Goal: Transaction & Acquisition: Purchase product/service

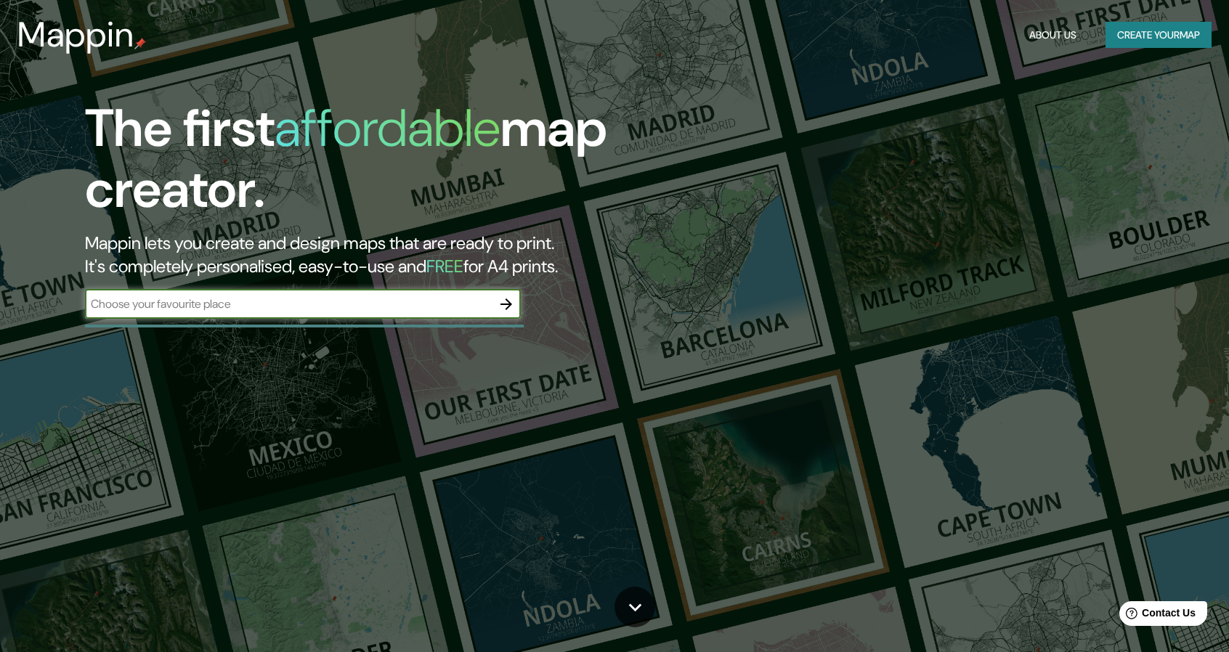
click at [1135, 35] on button "Create your map" at bounding box center [1159, 35] width 106 height 27
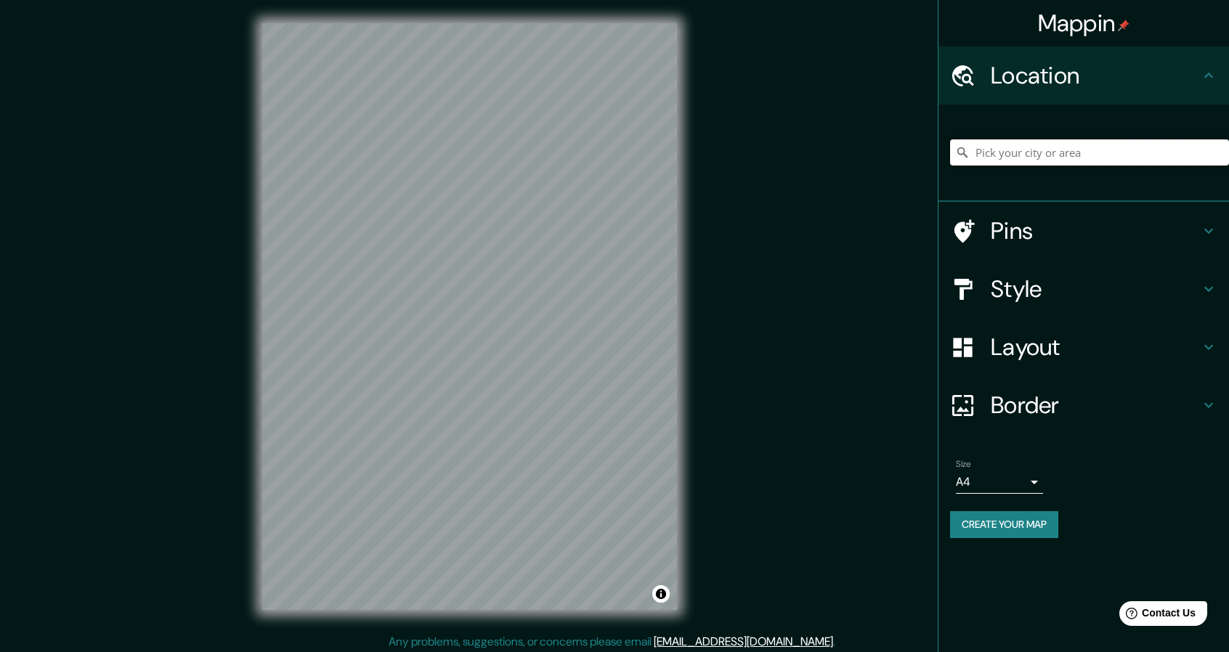
click at [1006, 152] on input "Pick your city or area" at bounding box center [1089, 152] width 279 height 26
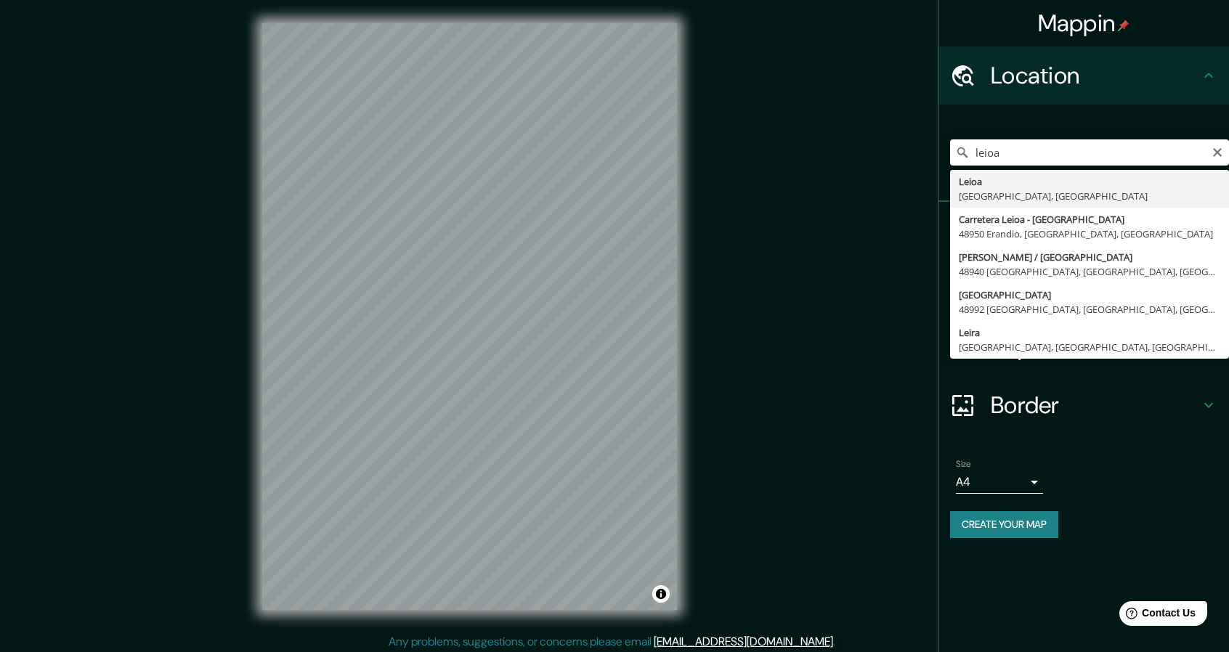
type input "Leioa, [GEOGRAPHIC_DATA], [GEOGRAPHIC_DATA]"
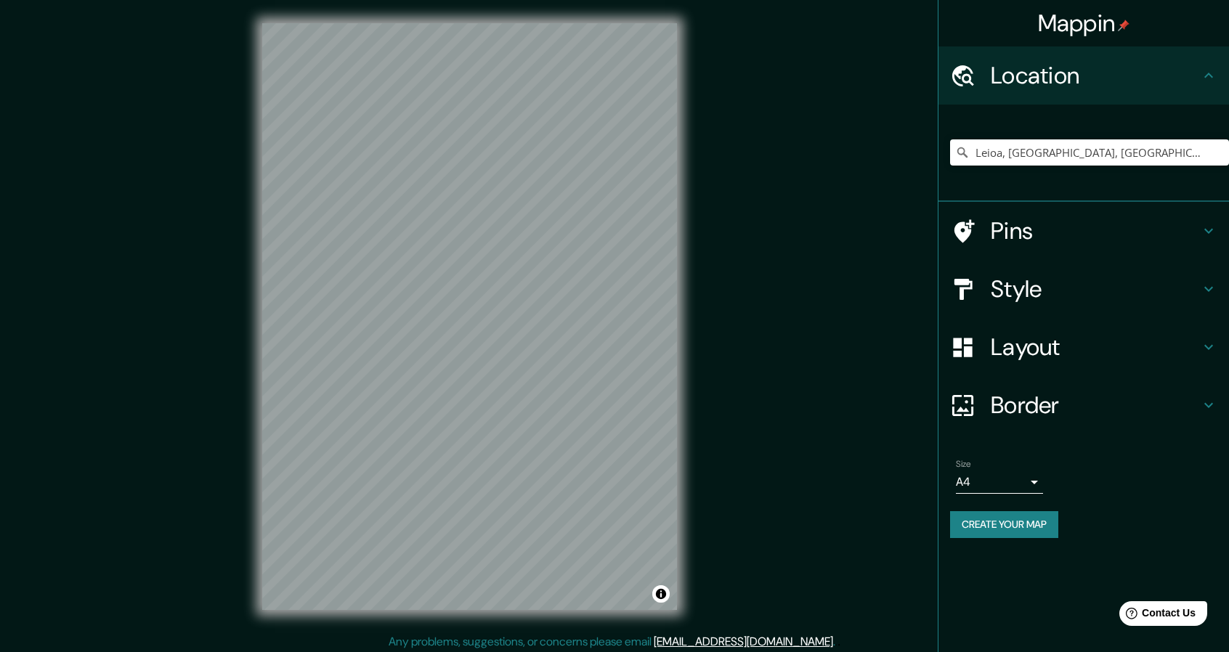
click at [1212, 227] on icon at bounding box center [1208, 230] width 17 height 17
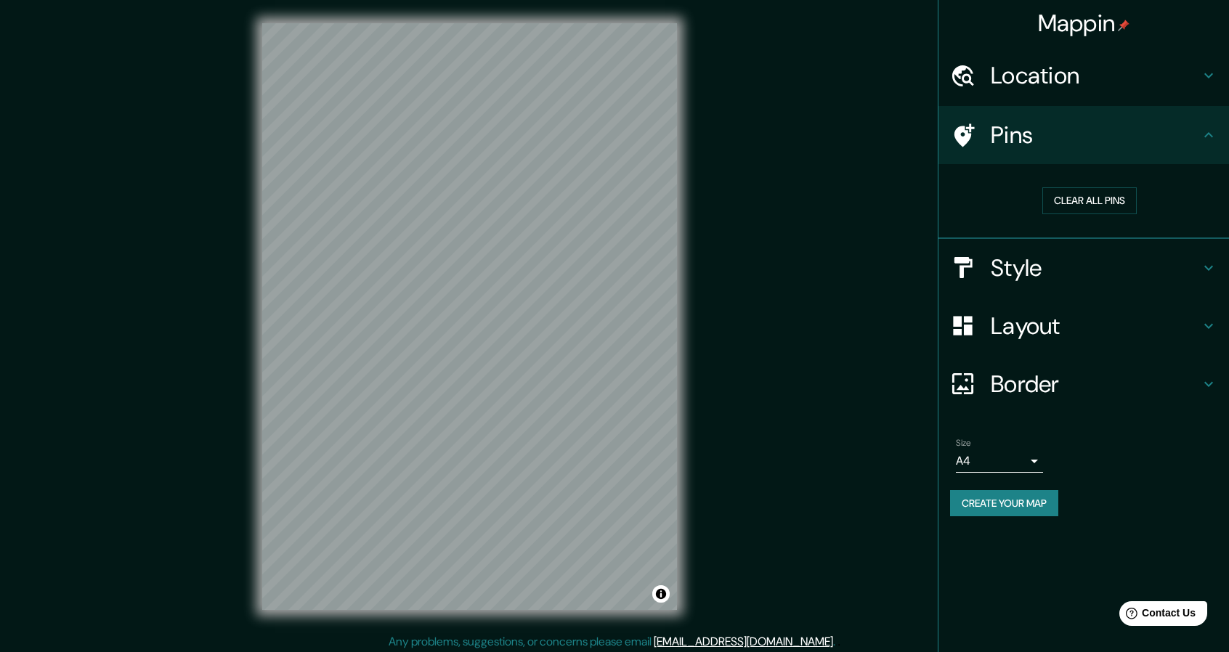
click at [1208, 137] on icon at bounding box center [1208, 134] width 17 height 17
click at [1069, 142] on h4 "Pins" at bounding box center [1095, 135] width 209 height 29
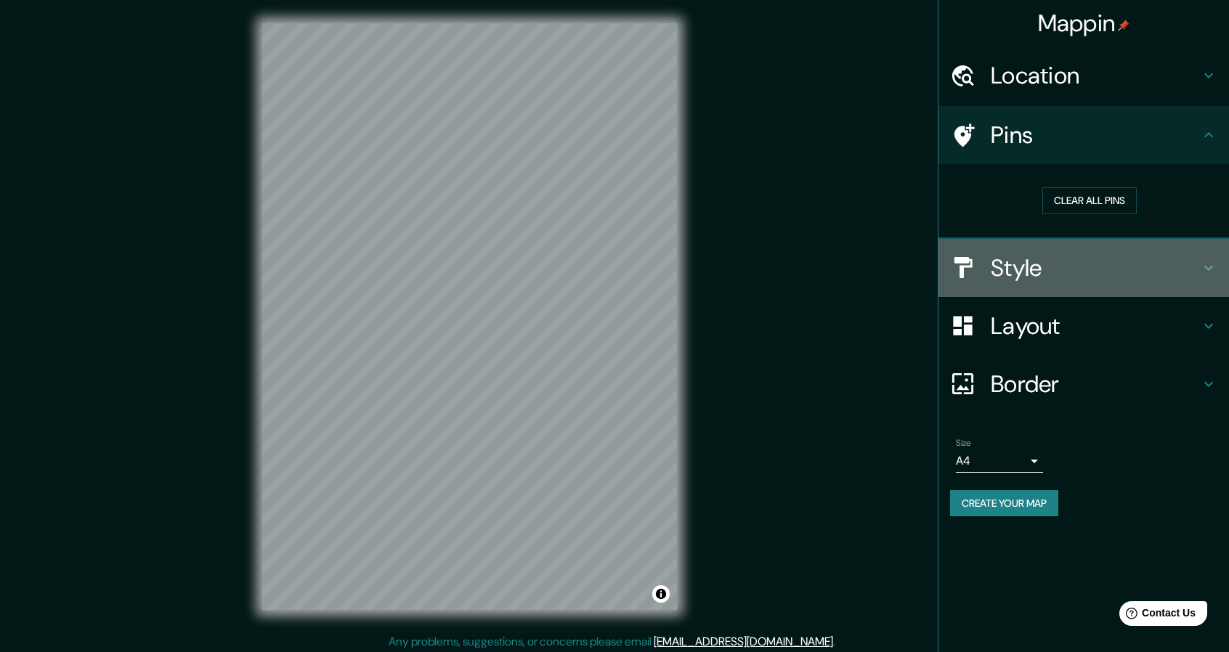
click at [1204, 270] on icon at bounding box center [1208, 267] width 17 height 17
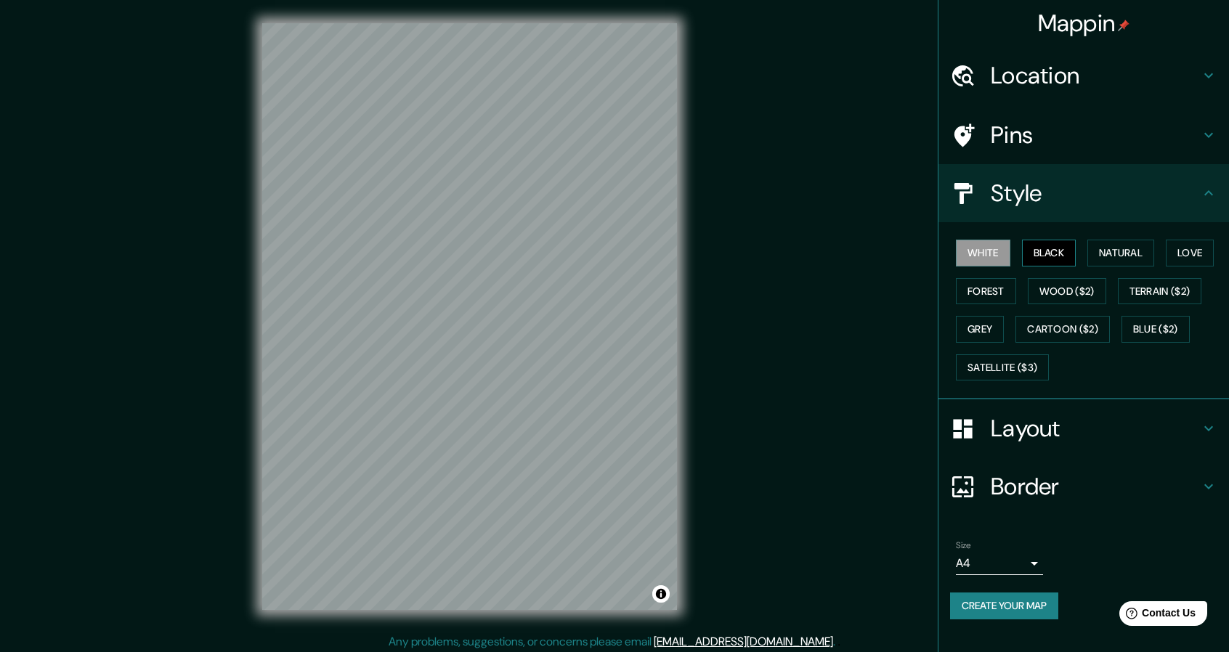
click at [1039, 252] on button "Black" at bounding box center [1049, 253] width 54 height 27
click at [1110, 256] on button "Natural" at bounding box center [1121, 253] width 67 height 27
click at [1182, 256] on button "Love" at bounding box center [1190, 253] width 48 height 27
click at [997, 292] on button "Forest" at bounding box center [986, 291] width 60 height 27
click at [1069, 291] on button "Wood ($2)" at bounding box center [1067, 291] width 78 height 27
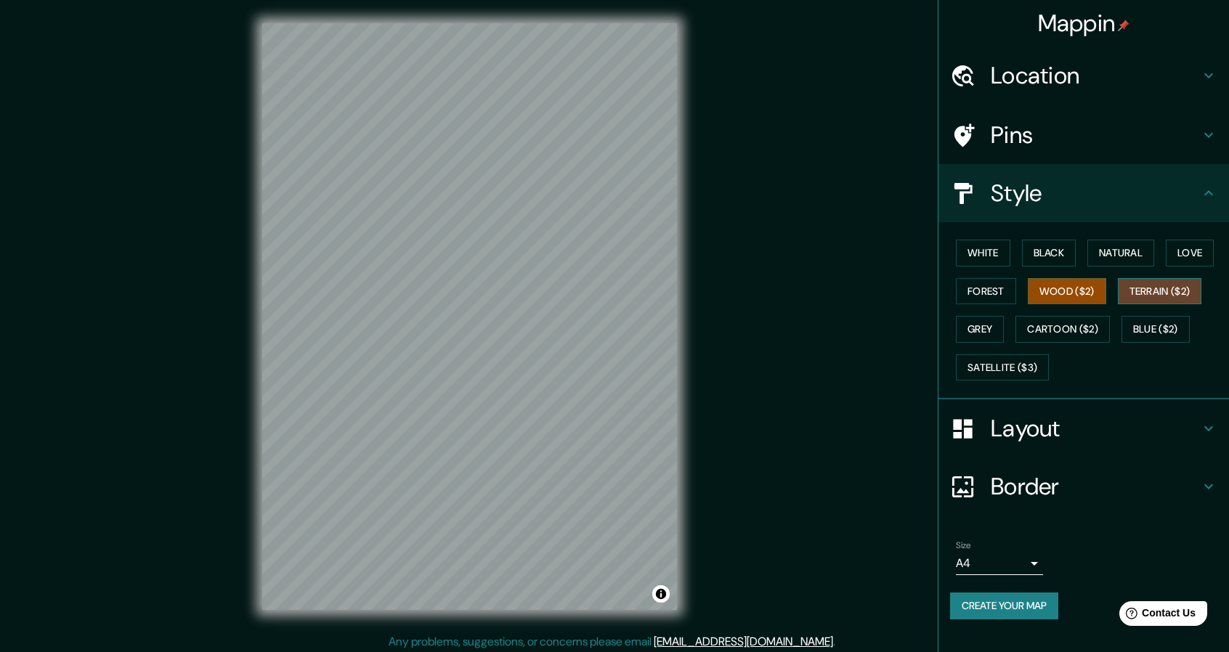
click at [1144, 292] on button "Terrain ($2)" at bounding box center [1160, 291] width 84 height 27
click at [991, 327] on button "Grey" at bounding box center [980, 329] width 48 height 27
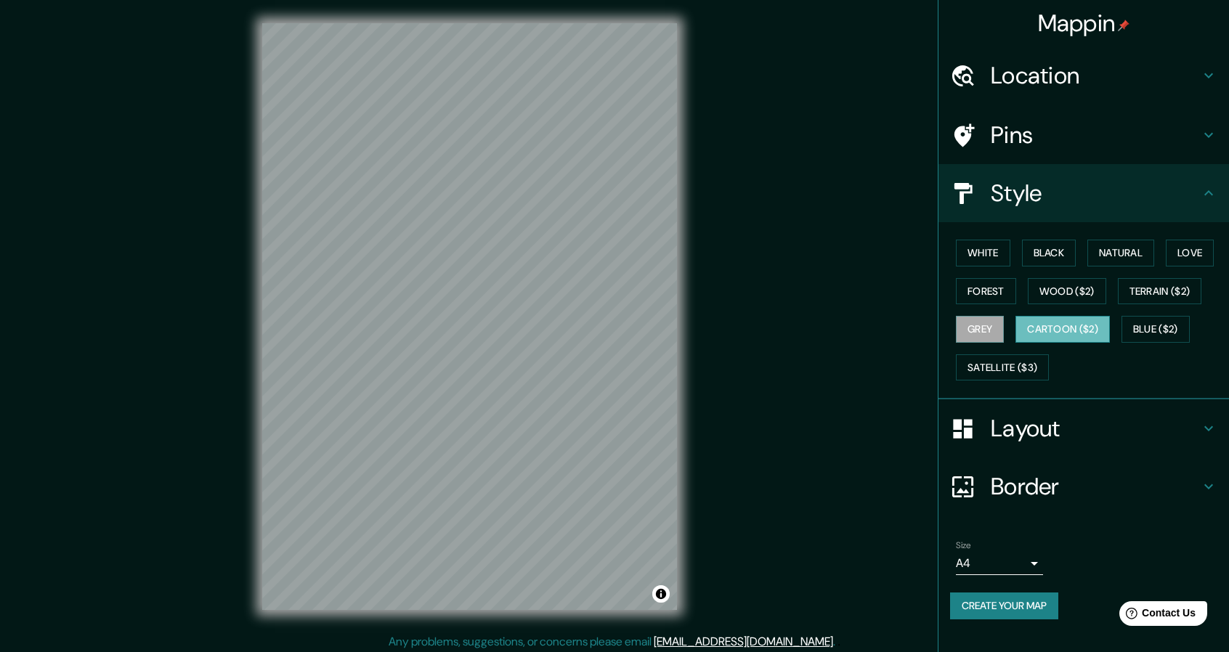
click at [1051, 328] on button "Cartoon ($2)" at bounding box center [1063, 329] width 94 height 27
click at [1153, 332] on button "Blue ($2)" at bounding box center [1156, 329] width 68 height 27
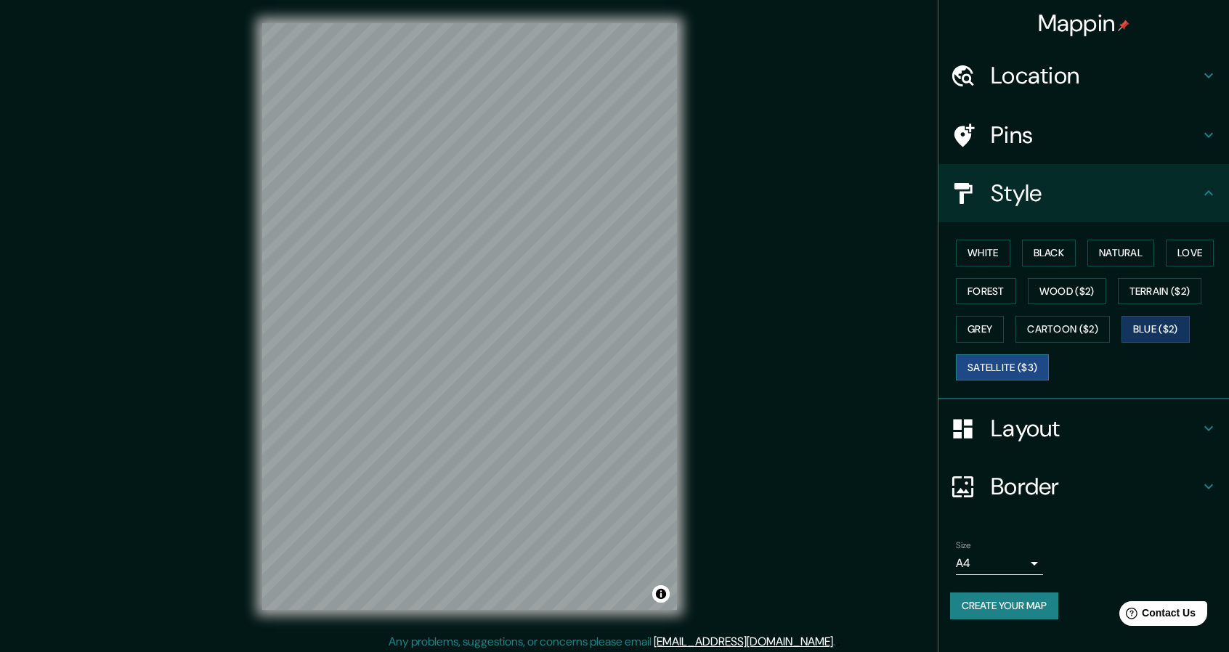
click at [1017, 367] on button "Satellite ($3)" at bounding box center [1002, 368] width 93 height 27
click at [985, 256] on button "White" at bounding box center [983, 253] width 54 height 27
click at [1003, 367] on button "Satellite ($3)" at bounding box center [1002, 368] width 93 height 27
click at [1037, 139] on h4 "Pins" at bounding box center [1095, 135] width 209 height 29
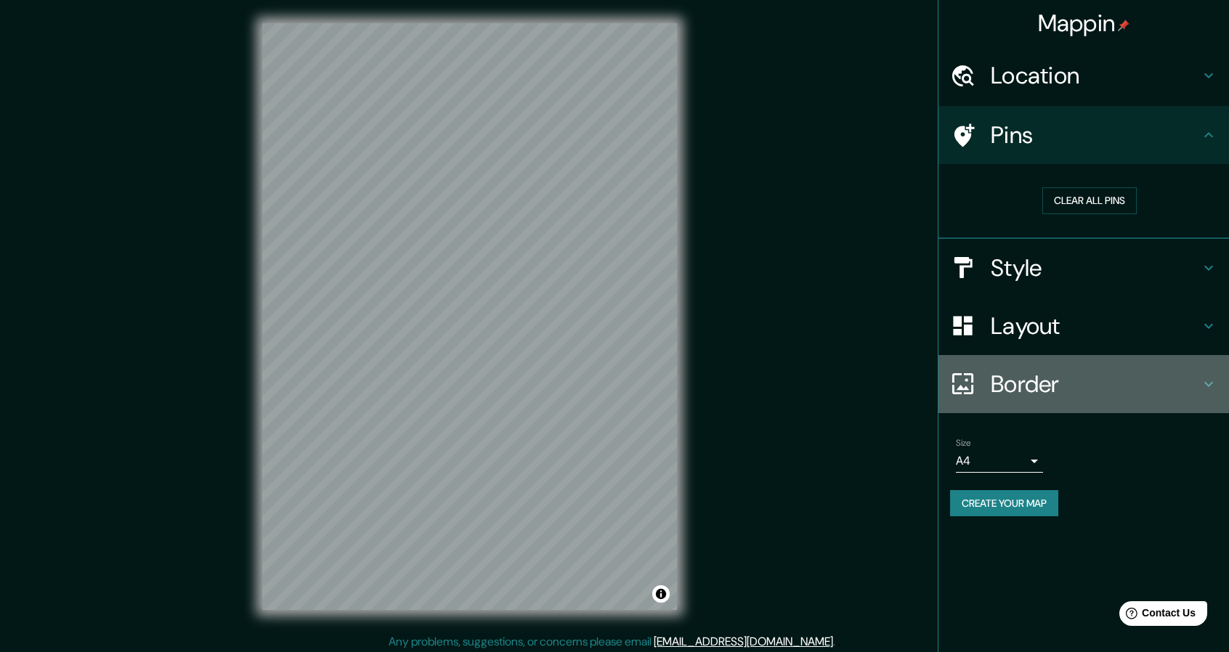
click at [1024, 370] on h4 "Border" at bounding box center [1095, 384] width 209 height 29
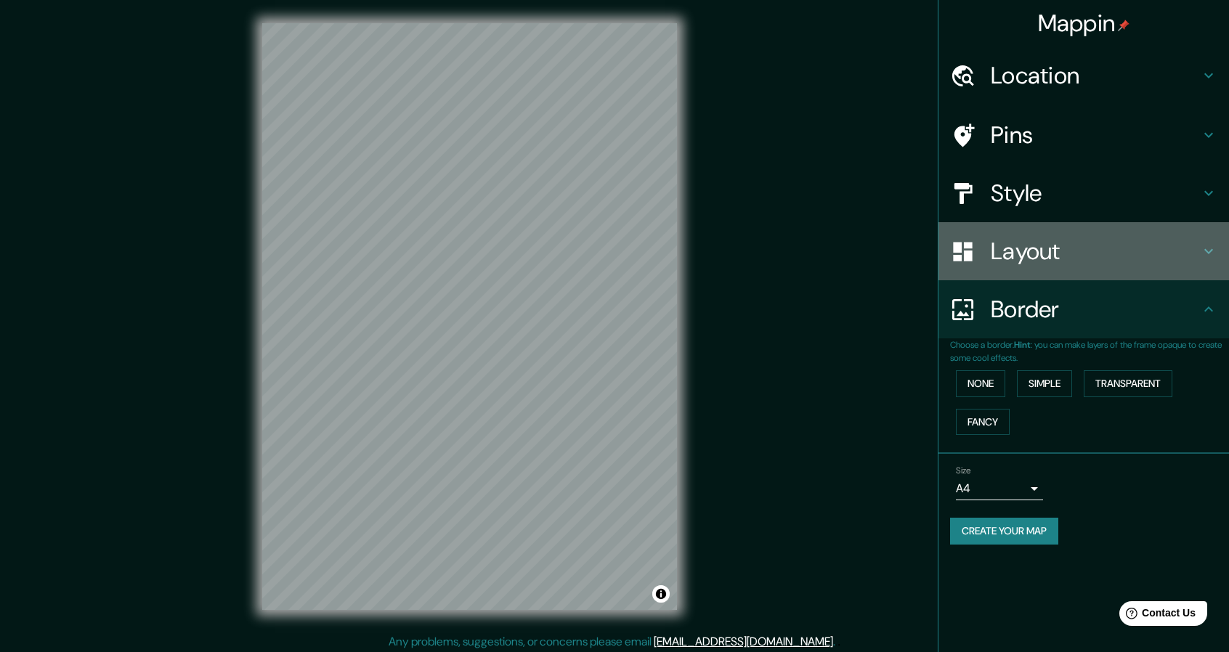
click at [1011, 254] on h4 "Layout" at bounding box center [1095, 251] width 209 height 29
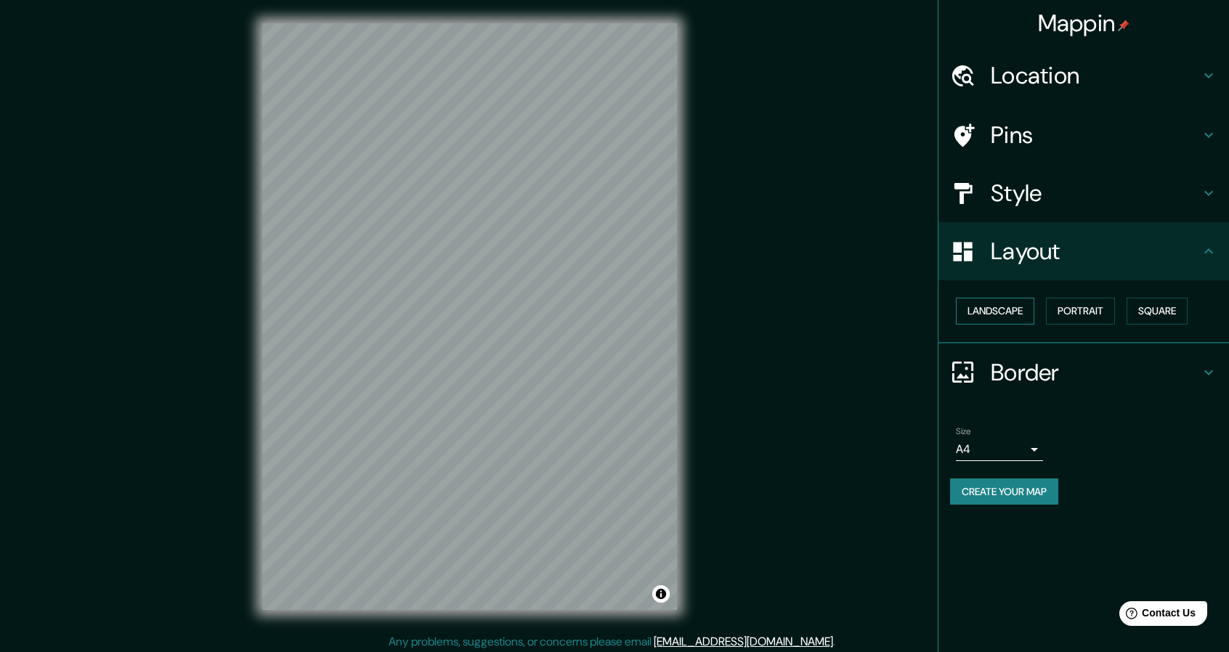
click at [1011, 311] on button "Landscape" at bounding box center [995, 311] width 78 height 27
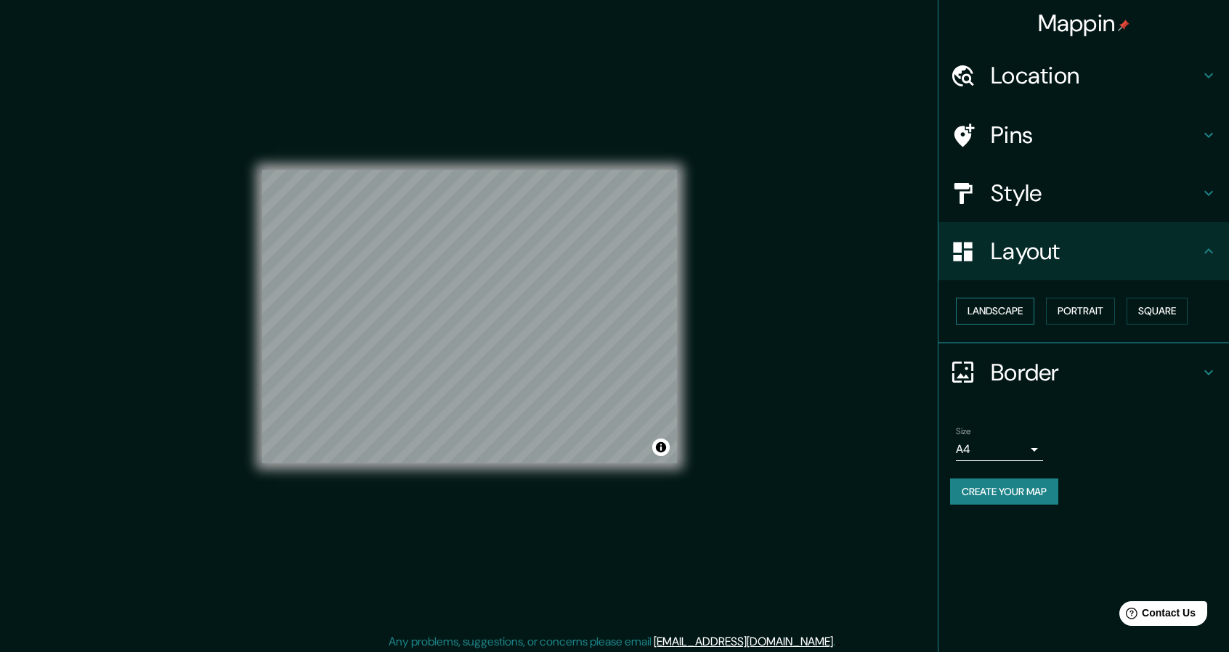
click at [1011, 311] on button "Landscape" at bounding box center [995, 311] width 78 height 27
click at [1102, 307] on button "Portrait" at bounding box center [1080, 311] width 69 height 27
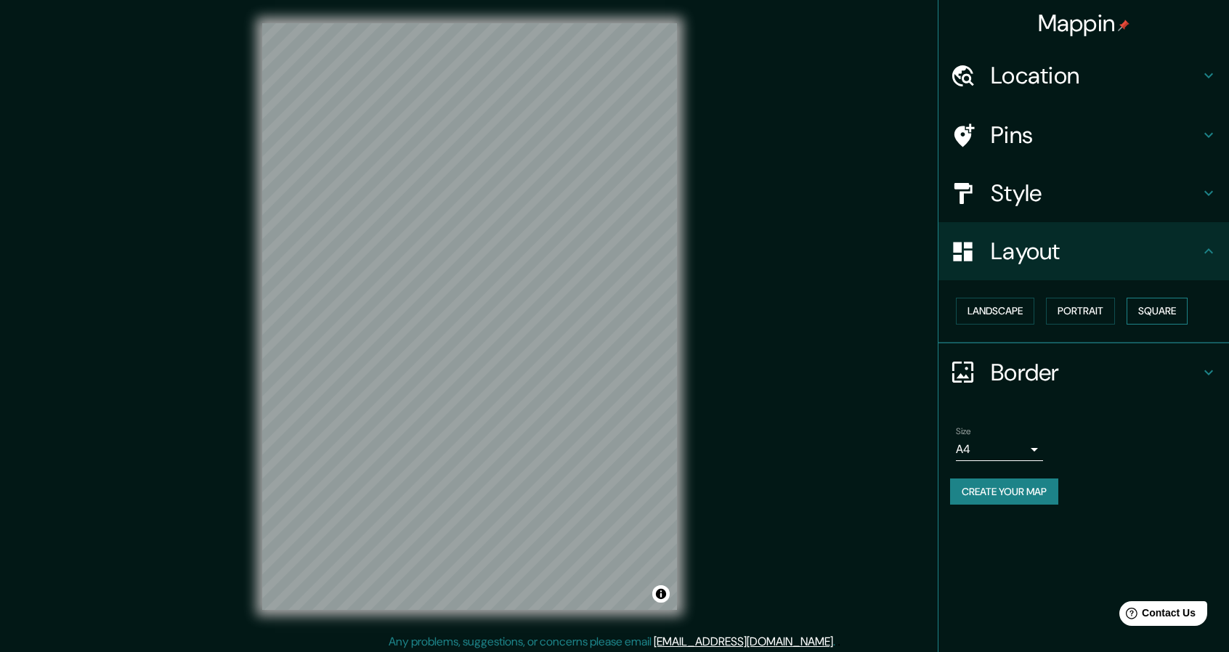
click at [1168, 310] on button "Square" at bounding box center [1157, 311] width 61 height 27
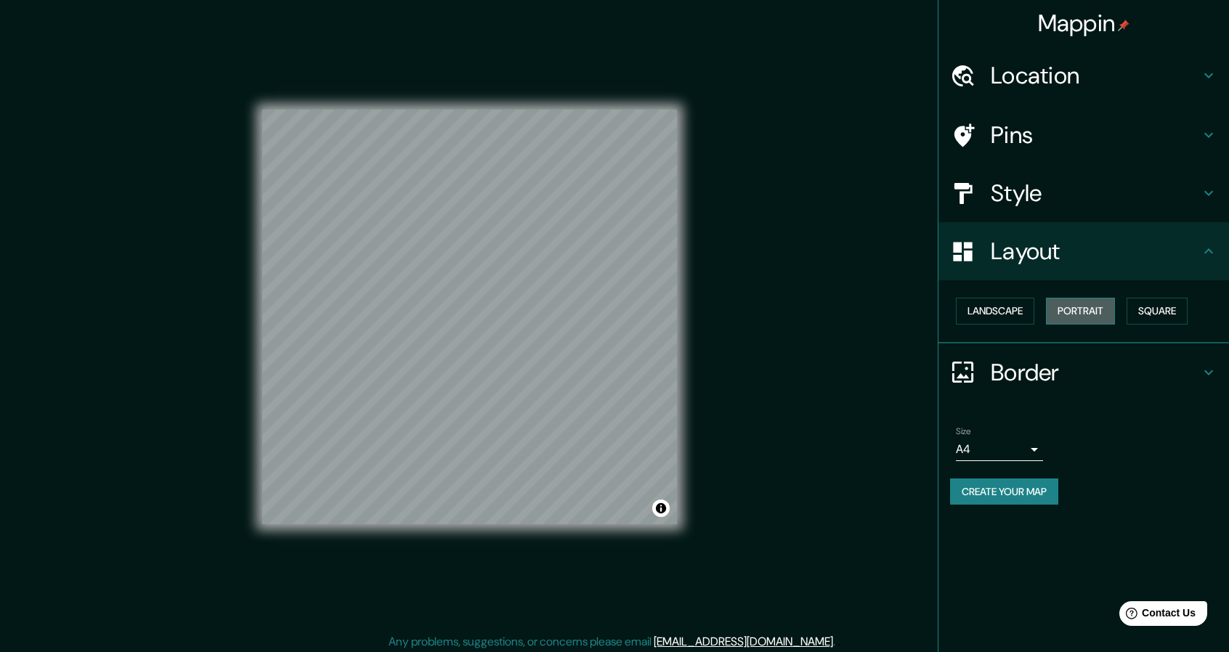
click at [1098, 307] on button "Portrait" at bounding box center [1080, 311] width 69 height 27
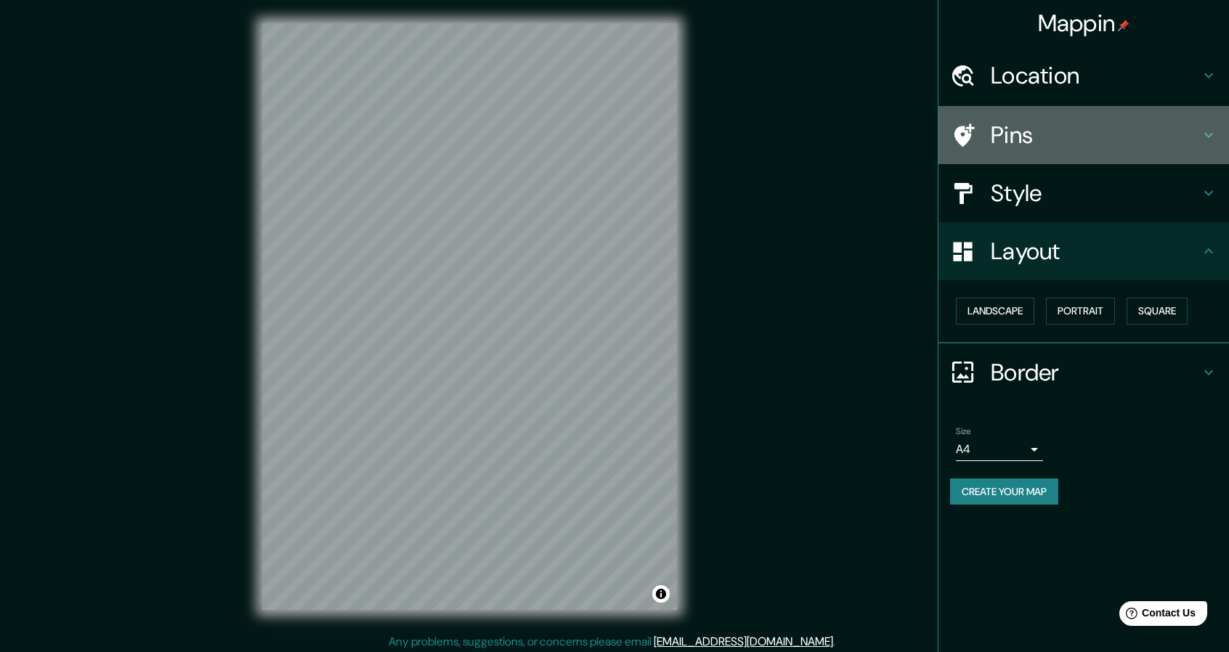
click at [963, 135] on icon at bounding box center [962, 135] width 25 height 25
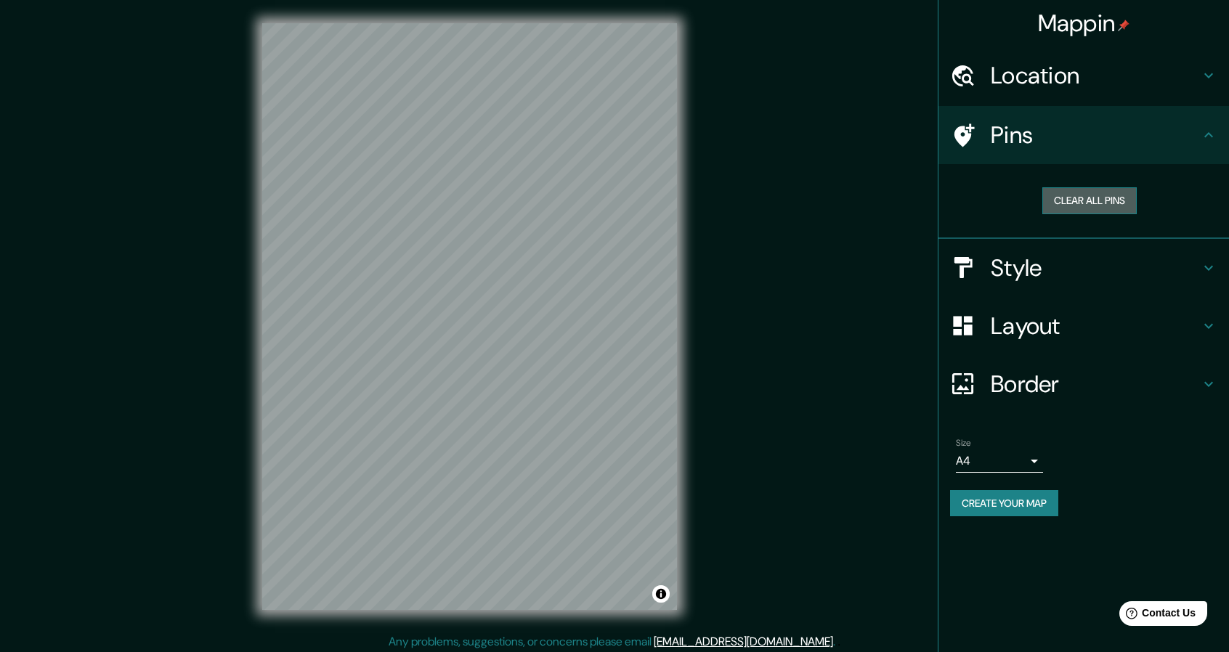
click at [1058, 197] on button "Clear all pins" at bounding box center [1089, 200] width 94 height 27
drag, startPoint x: 496, startPoint y: 291, endPoint x: 538, endPoint y: 295, distance: 41.6
click at [539, 295] on div at bounding box center [539, 295] width 12 height 12
drag, startPoint x: 542, startPoint y: 300, endPoint x: 558, endPoint y: 307, distance: 17.3
click at [558, 307] on div at bounding box center [560, 308] width 12 height 12
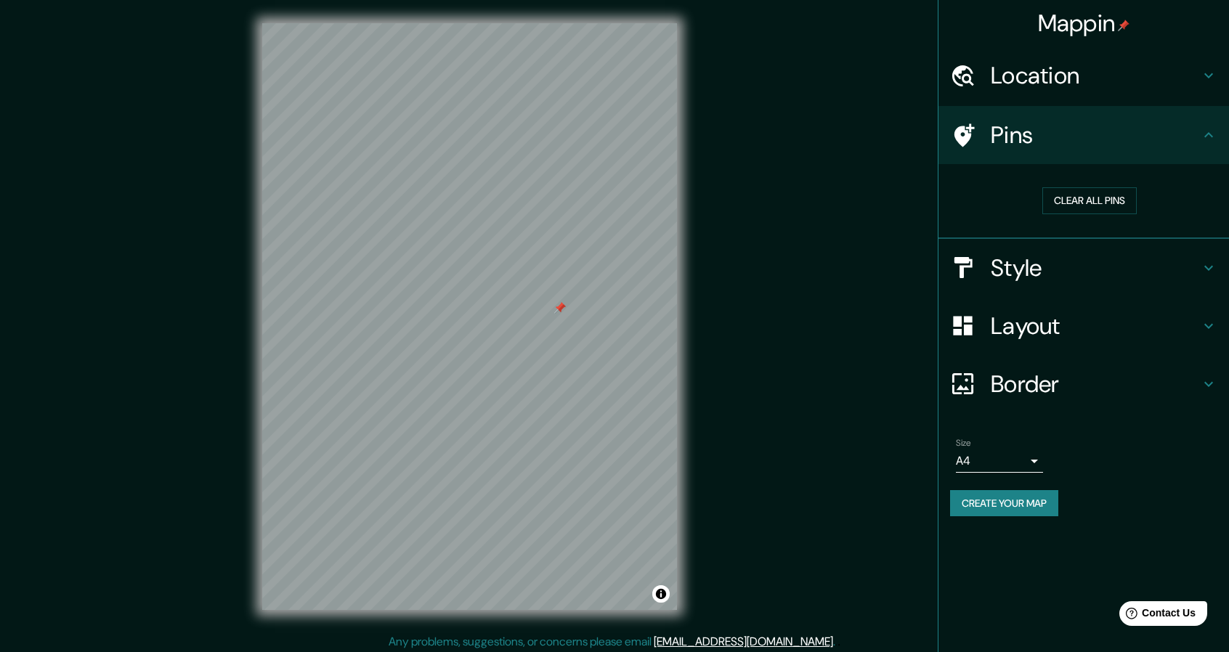
click at [559, 307] on div at bounding box center [560, 308] width 12 height 12
click at [1081, 200] on button "Clear all pins" at bounding box center [1089, 200] width 94 height 27
drag, startPoint x: 716, startPoint y: 386, endPoint x: 703, endPoint y: 386, distance: 12.3
click at [703, 386] on div "Mappin Location [GEOGRAPHIC_DATA], [GEOGRAPHIC_DATA], [GEOGRAPHIC_DATA] Pins Cl…" at bounding box center [614, 328] width 1229 height 657
drag, startPoint x: 569, startPoint y: 503, endPoint x: 578, endPoint y: 501, distance: 9.6
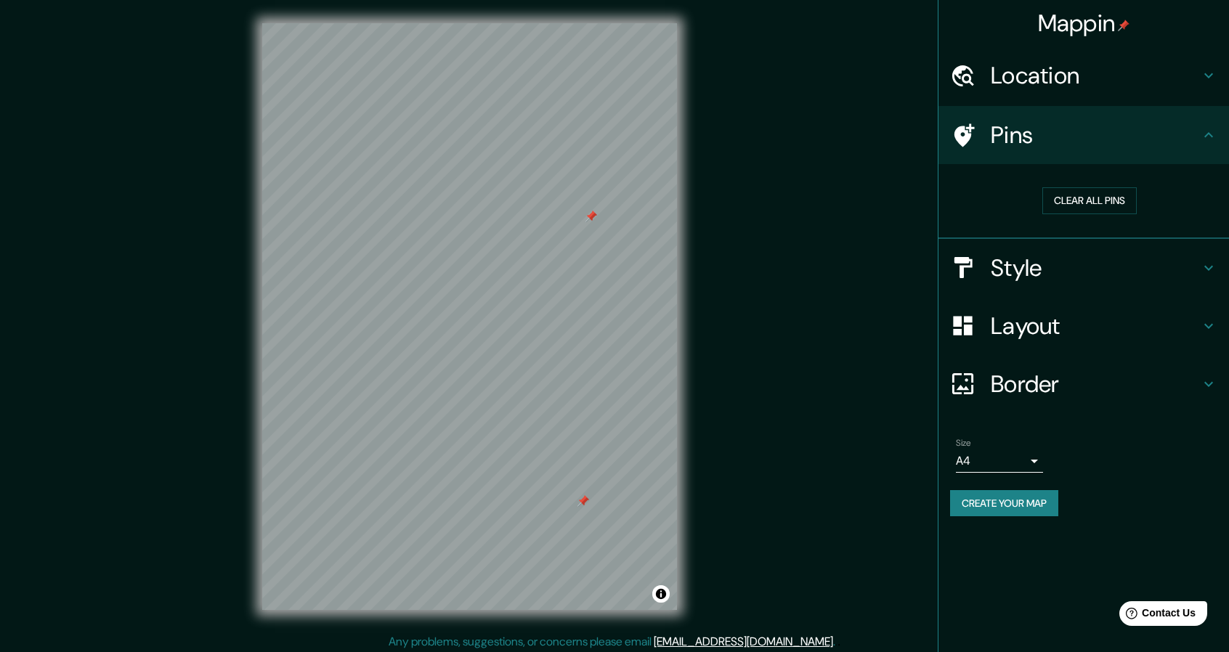
click at [578, 501] on div at bounding box center [584, 501] width 12 height 12
click at [1087, 193] on button "Clear all pins" at bounding box center [1089, 200] width 94 height 27
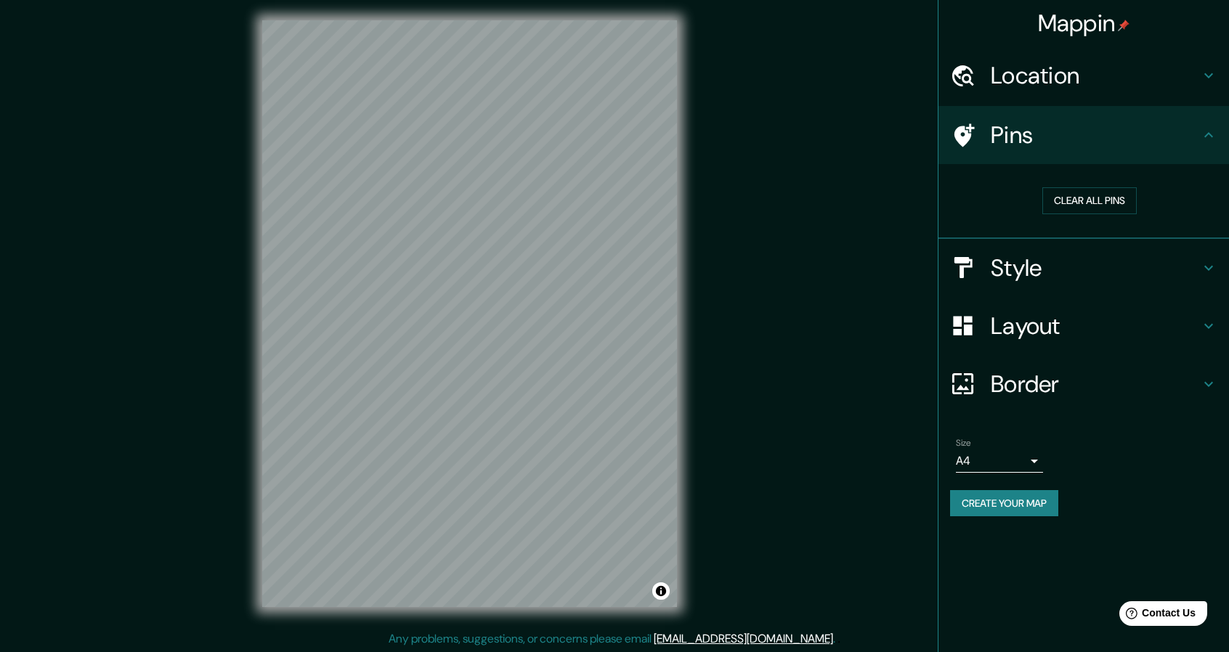
scroll to position [4, 0]
click at [533, 648] on html "Mappin Location [GEOGRAPHIC_DATA], [GEOGRAPHIC_DATA], [GEOGRAPHIC_DATA] Pins Cl…" at bounding box center [614, 322] width 1229 height 652
click at [743, 649] on div "Mappin Location [GEOGRAPHIC_DATA], [GEOGRAPHIC_DATA], [GEOGRAPHIC_DATA] Pins Cl…" at bounding box center [614, 324] width 1229 height 657
click at [1206, 264] on icon at bounding box center [1208, 267] width 17 height 17
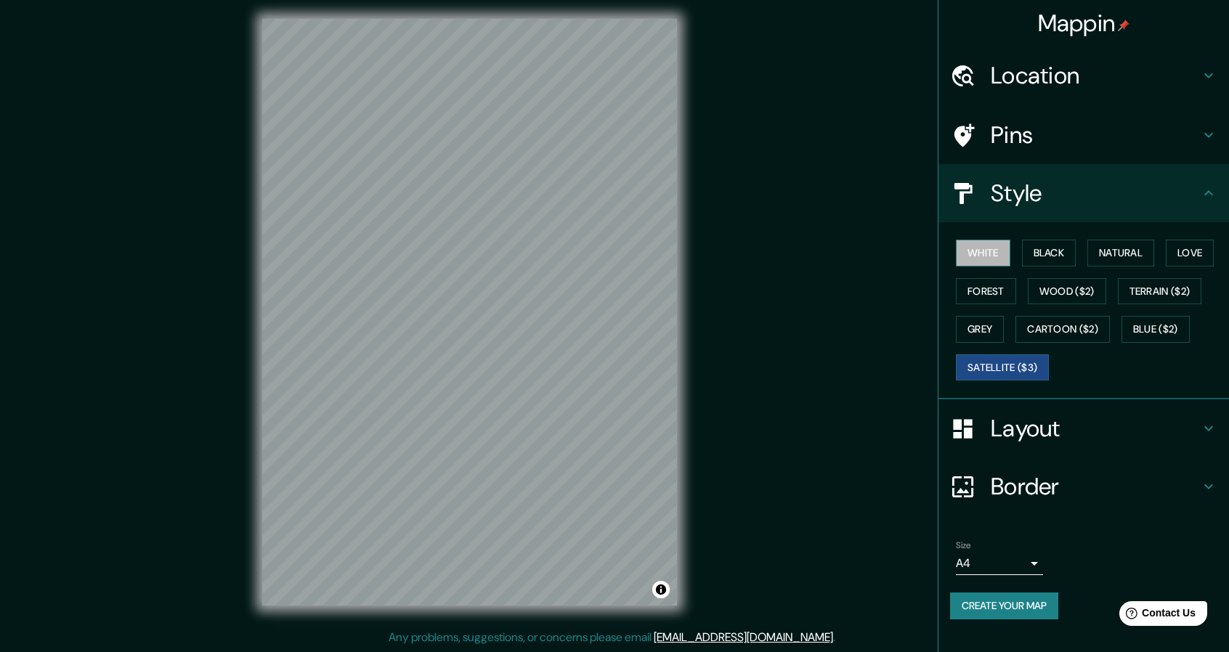
click at [979, 256] on button "White" at bounding box center [983, 253] width 54 height 27
click at [993, 369] on button "Satellite ($3)" at bounding box center [1002, 368] width 93 height 27
click at [740, 596] on div "Mappin Location [GEOGRAPHIC_DATA], [GEOGRAPHIC_DATA], [GEOGRAPHIC_DATA] Pins St…" at bounding box center [614, 324] width 1229 height 657
